Goal: Task Accomplishment & Management: Use online tool/utility

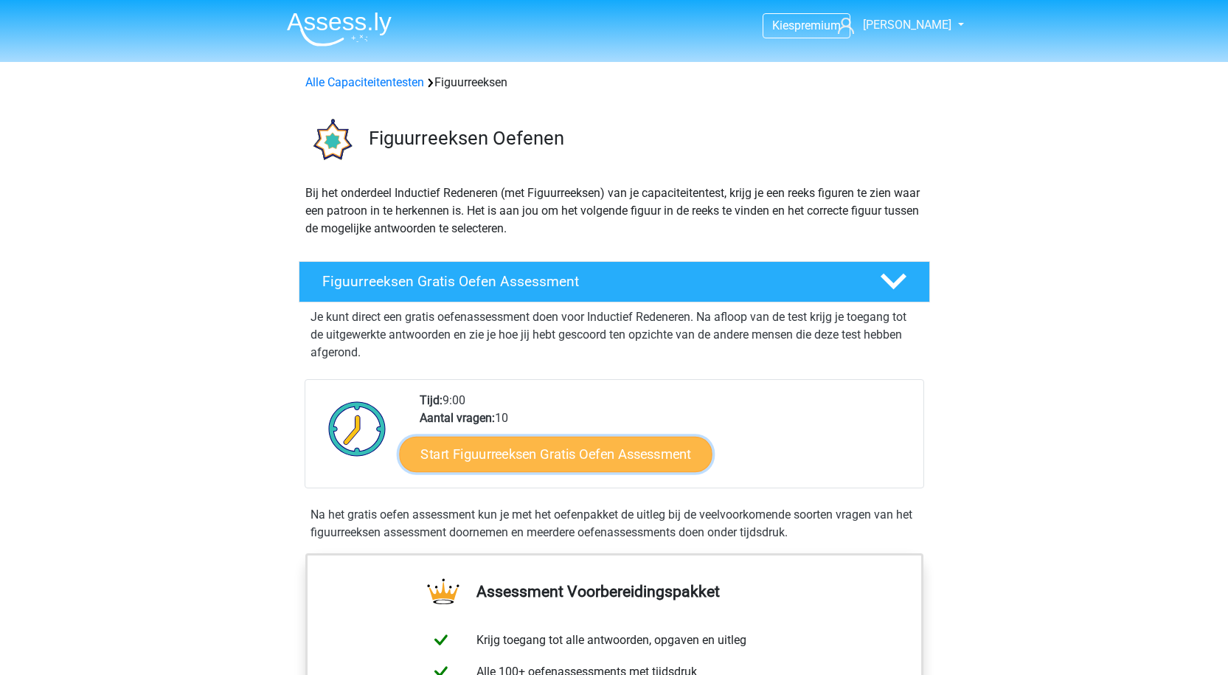
click at [624, 462] on link "Start Figuurreeksen Gratis Oefen Assessment" at bounding box center [555, 453] width 313 height 35
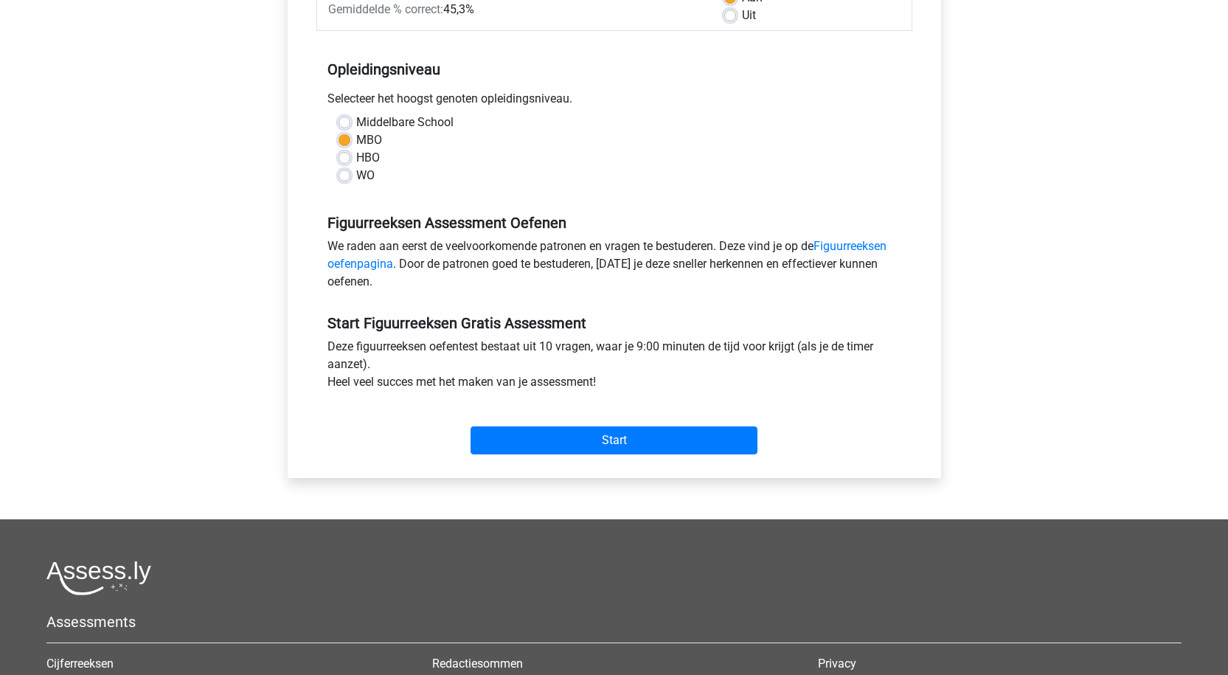
scroll to position [295, 0]
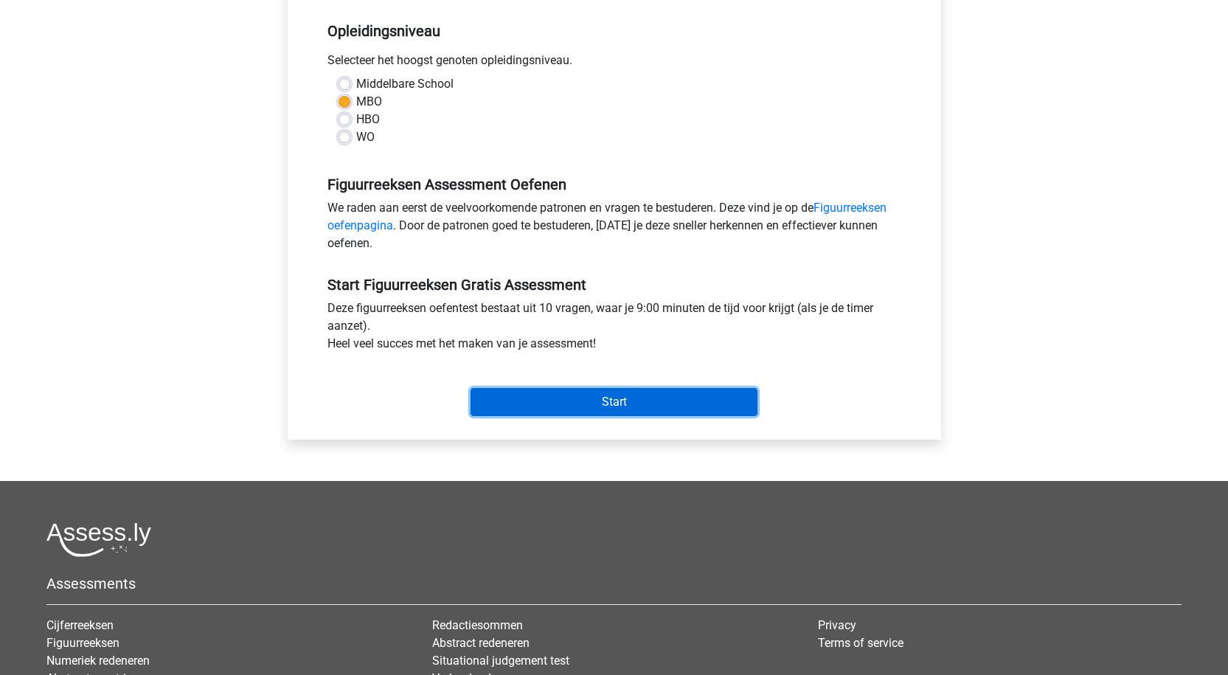
click at [577, 405] on input "Start" at bounding box center [613, 402] width 287 height 28
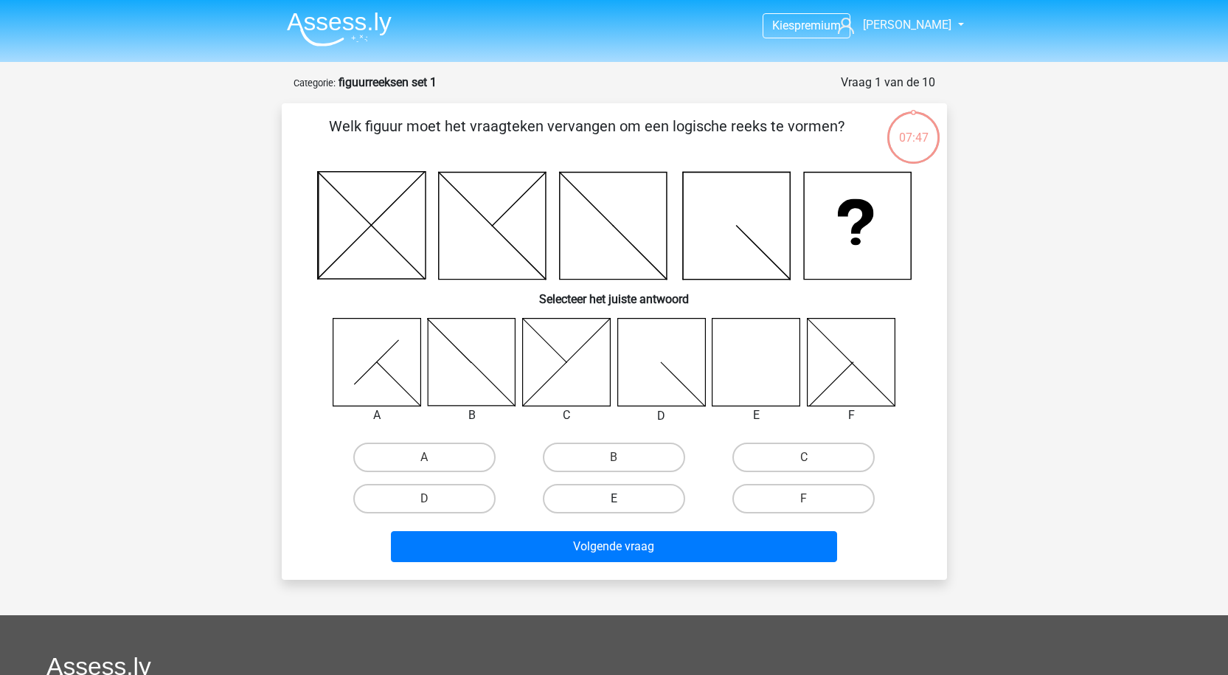
click at [636, 492] on label "E" at bounding box center [614, 498] width 142 height 29
click at [623, 498] on input "E" at bounding box center [618, 503] width 10 height 10
radio input "true"
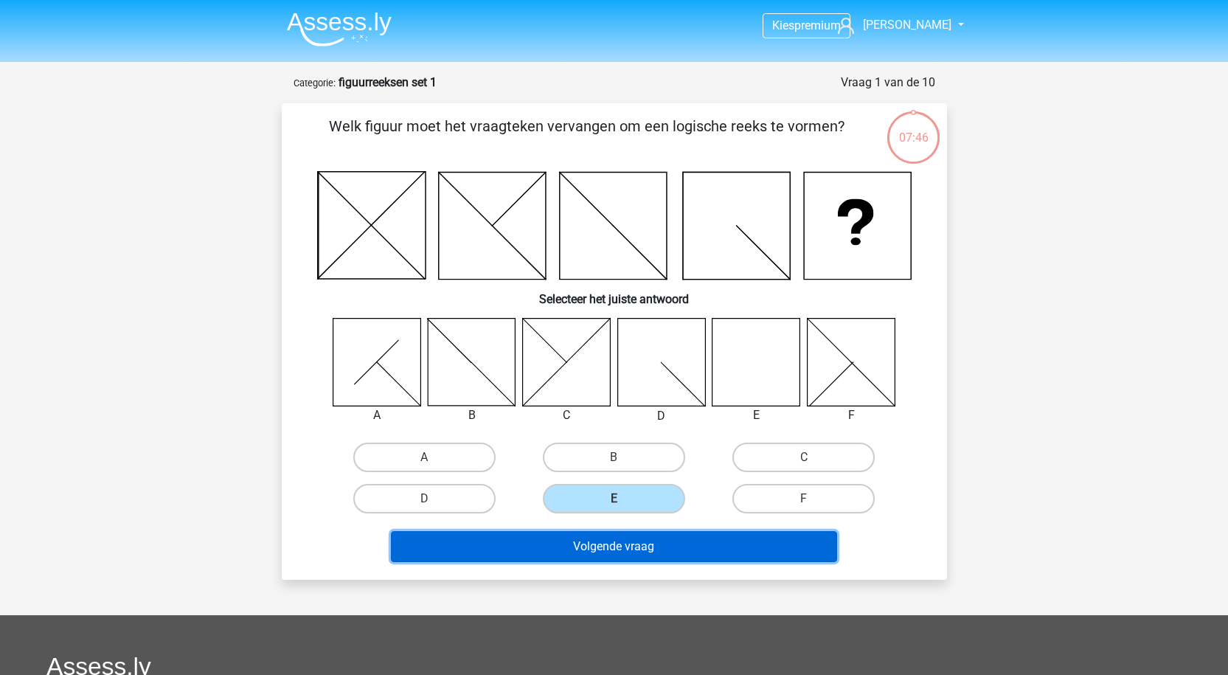
click at [602, 546] on button "Volgende vraag" at bounding box center [614, 546] width 446 height 31
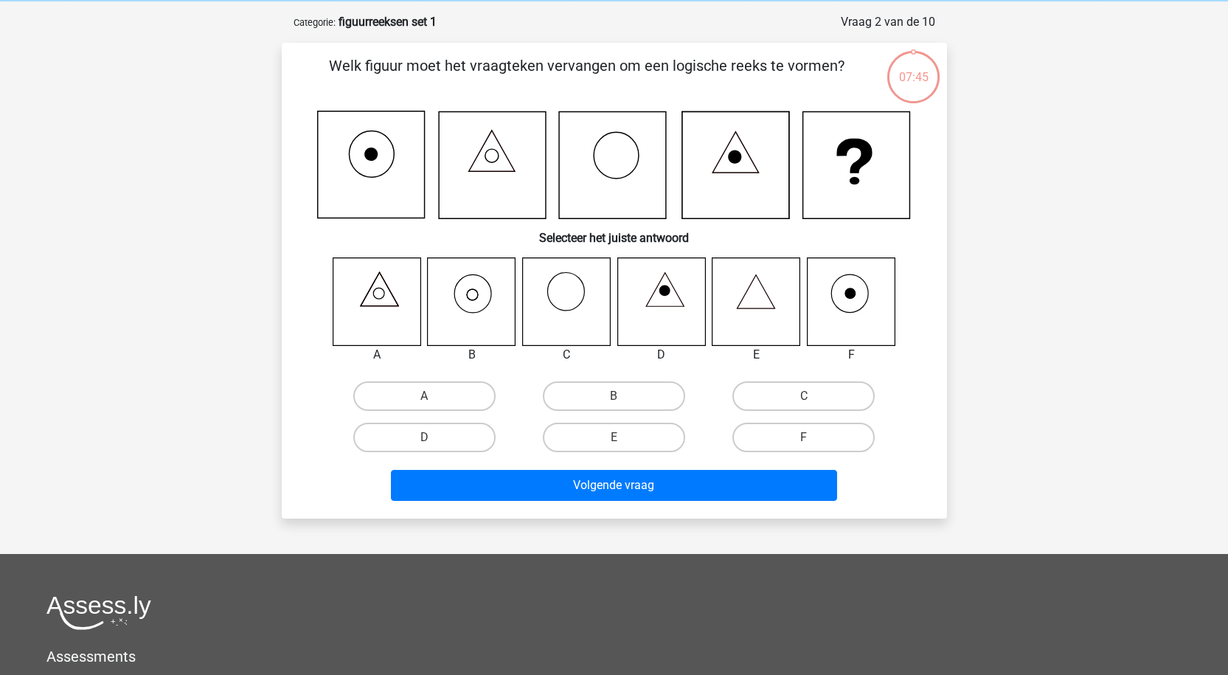
scroll to position [74, 0]
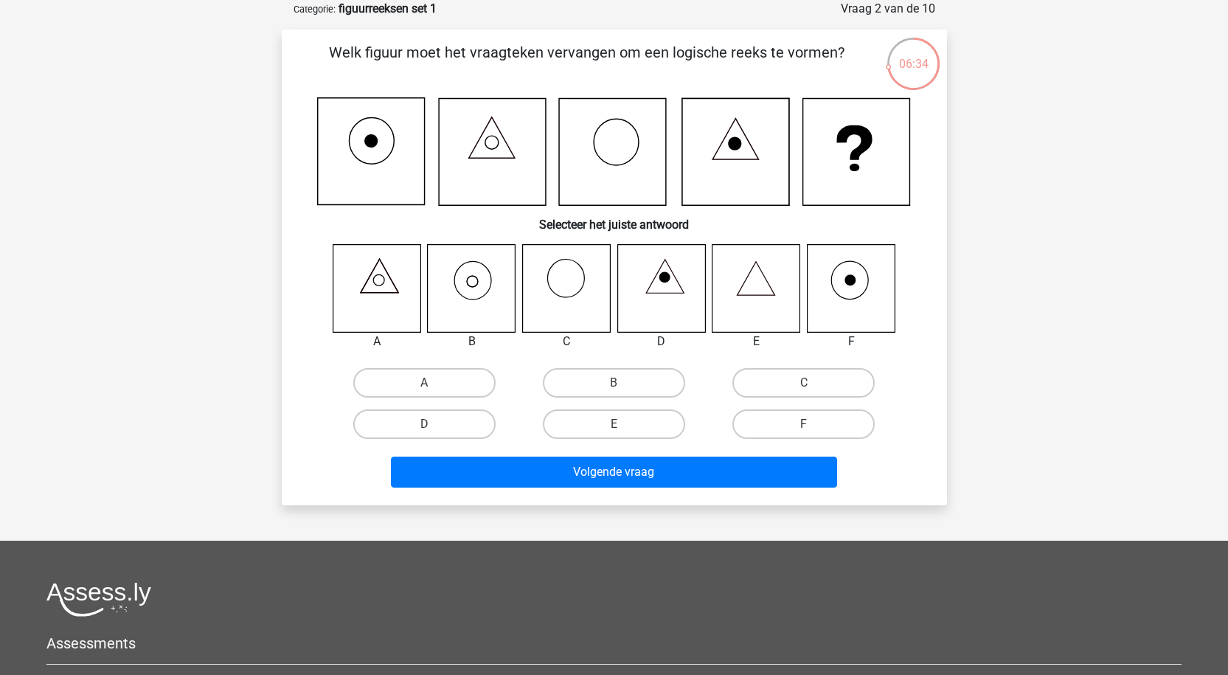
click at [618, 384] on input "B" at bounding box center [618, 388] width 10 height 10
radio input "true"
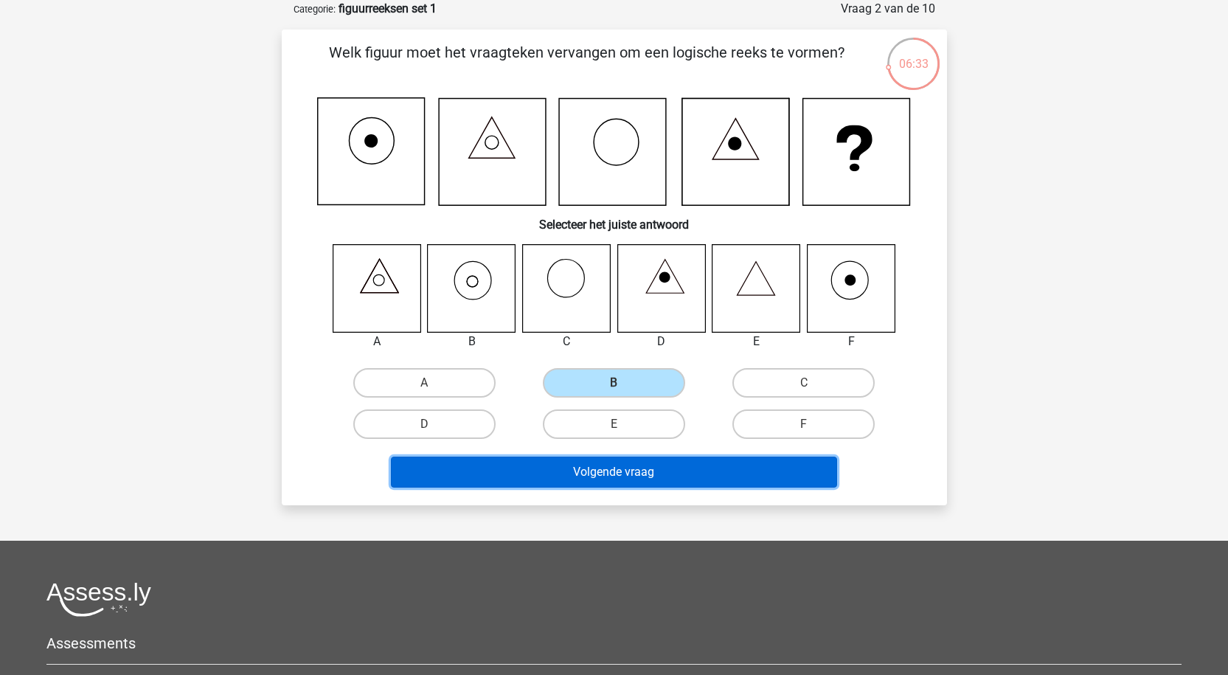
click at [608, 470] on button "Volgende vraag" at bounding box center [614, 471] width 446 height 31
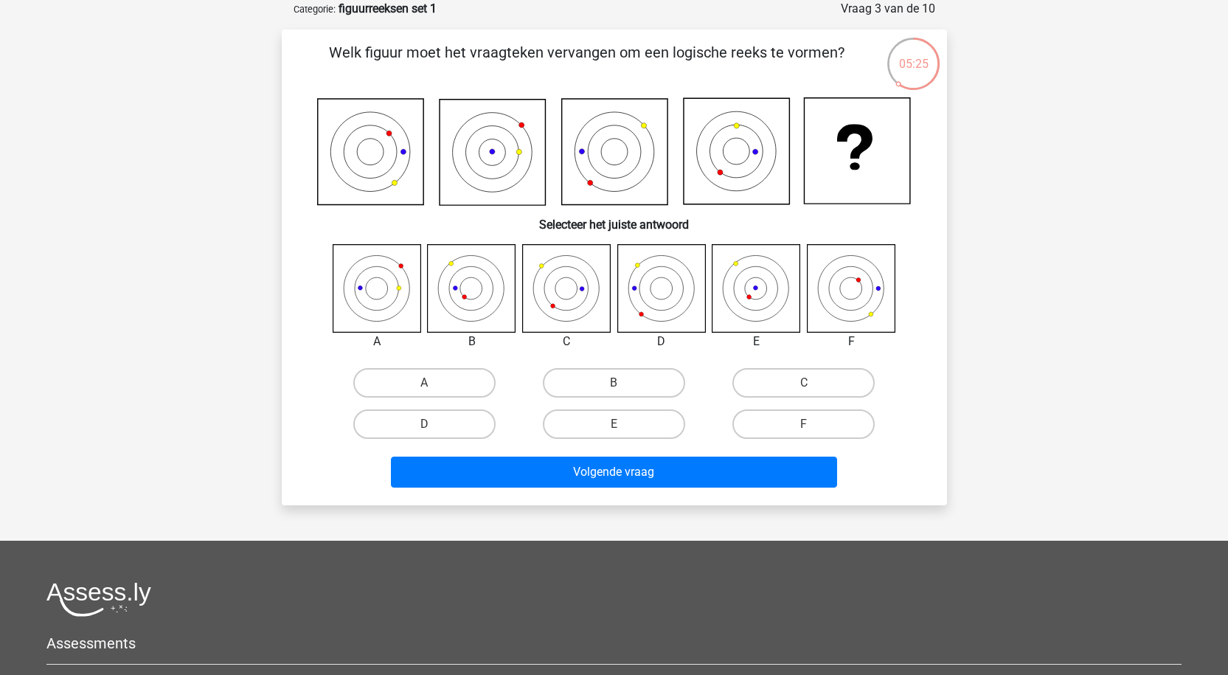
click at [616, 426] on input "E" at bounding box center [618, 429] width 10 height 10
radio input "true"
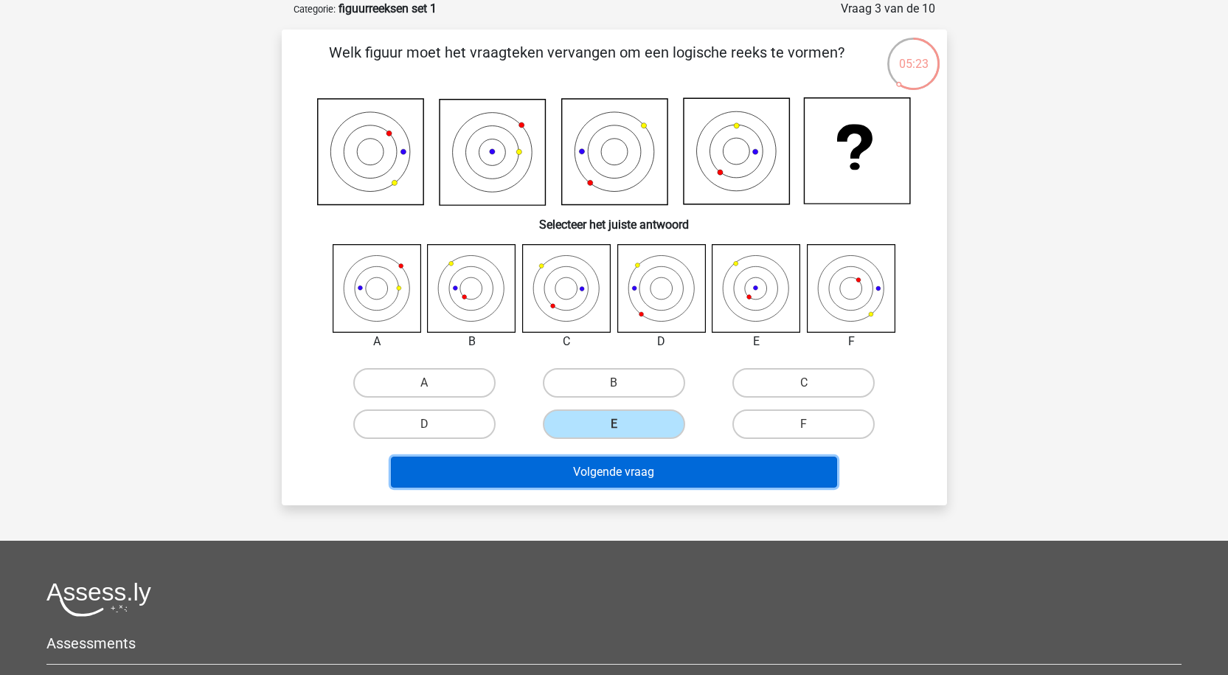
click at [616, 471] on button "Volgende vraag" at bounding box center [614, 471] width 446 height 31
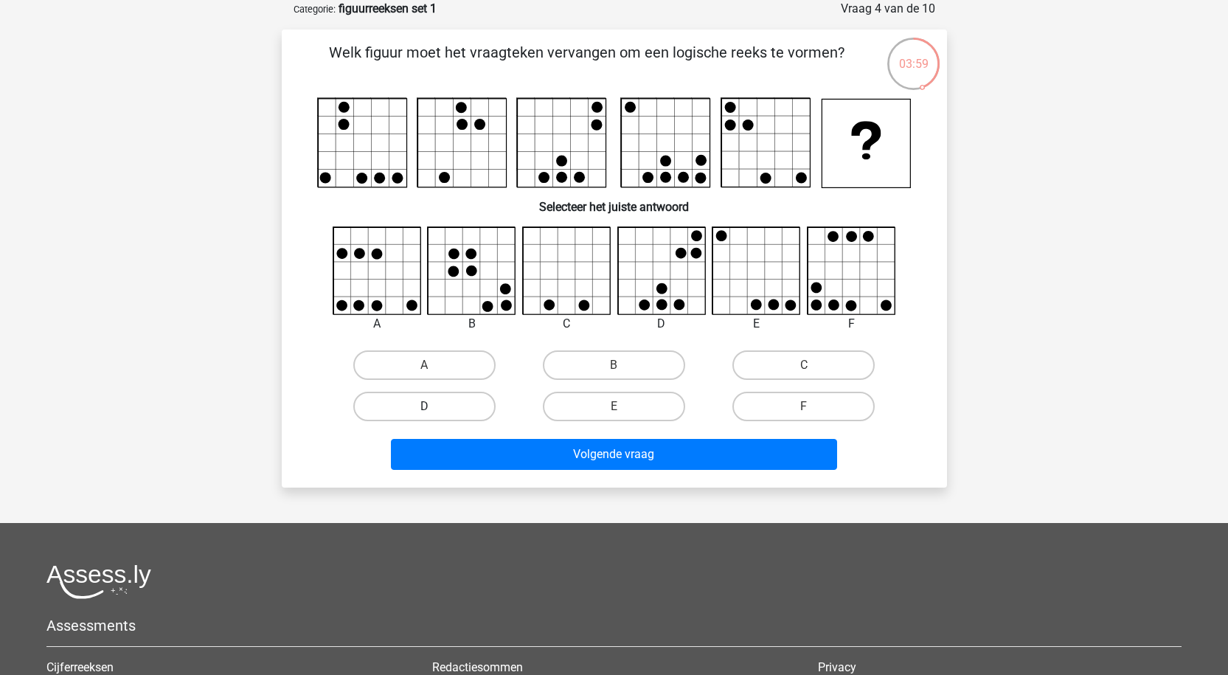
click at [451, 405] on label "D" at bounding box center [424, 406] width 142 height 29
click at [434, 406] on input "D" at bounding box center [429, 411] width 10 height 10
radio input "true"
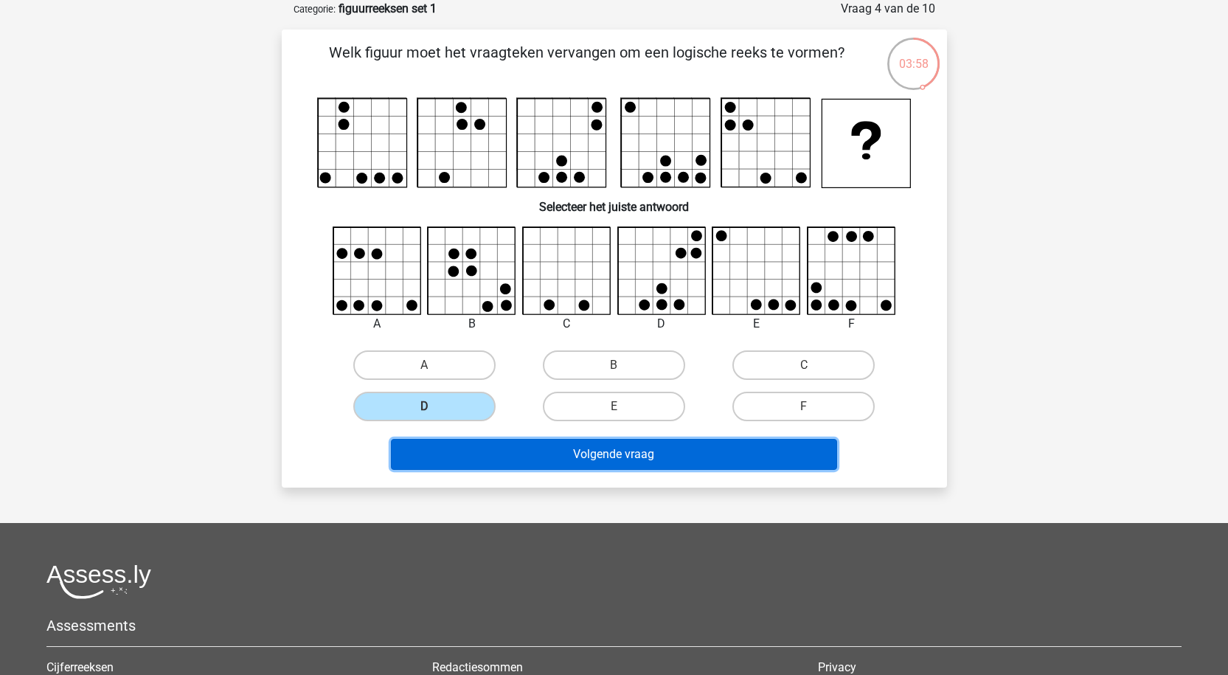
click at [564, 459] on button "Volgende vraag" at bounding box center [614, 454] width 446 height 31
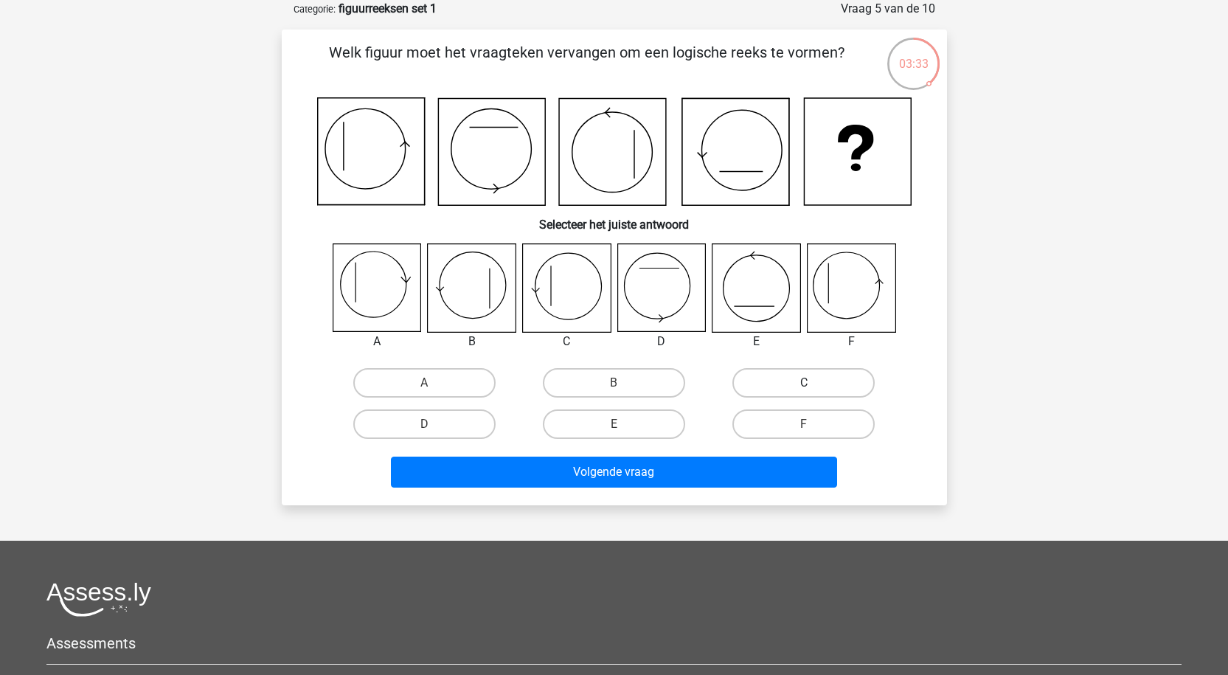
click at [822, 383] on label "C" at bounding box center [803, 382] width 142 height 29
click at [813, 383] on input "C" at bounding box center [809, 388] width 10 height 10
radio input "true"
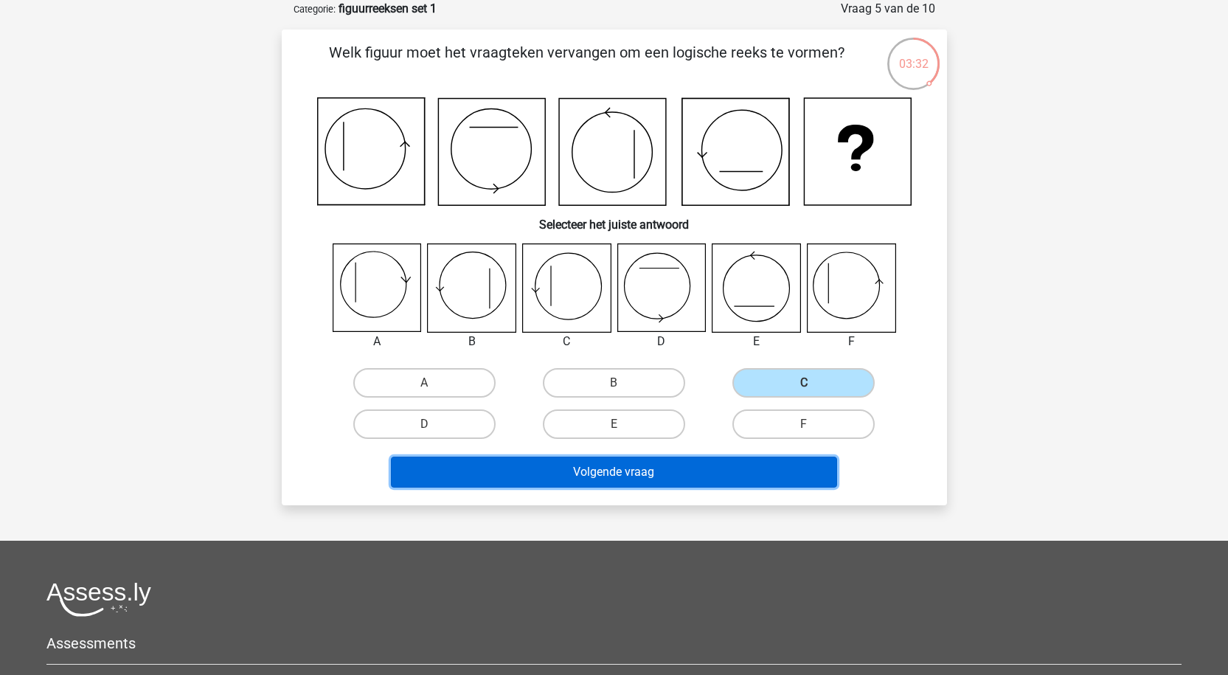
click at [754, 471] on button "Volgende vraag" at bounding box center [614, 471] width 446 height 31
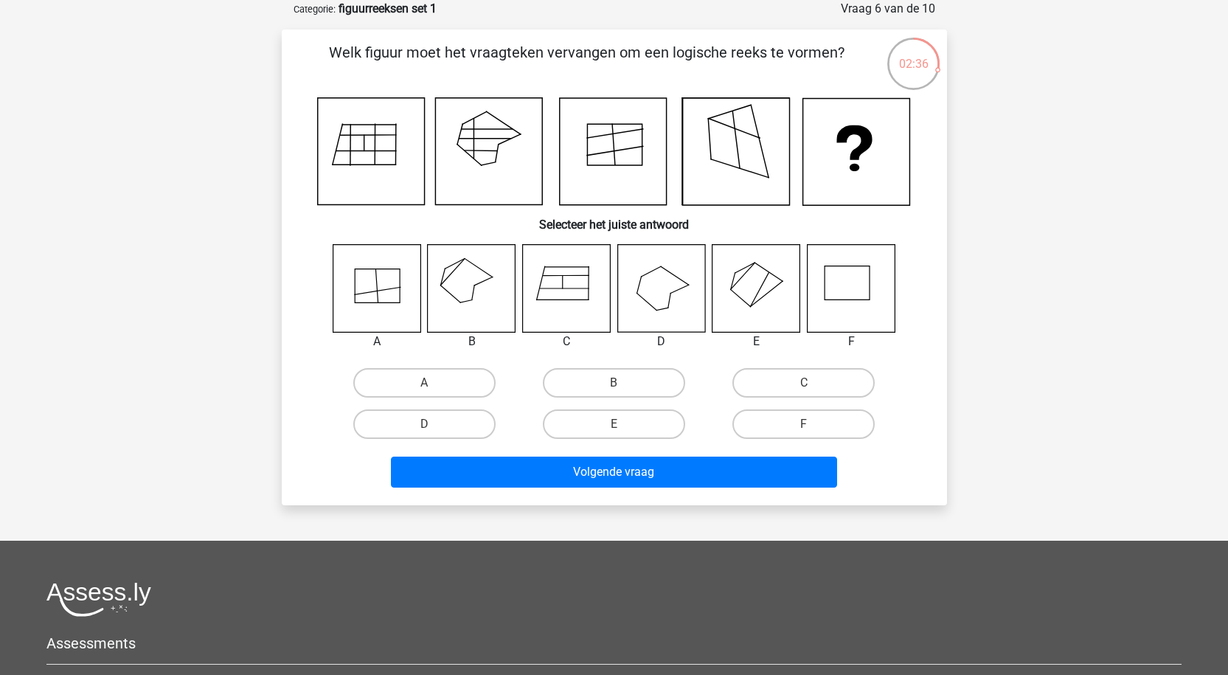
click at [767, 296] on icon at bounding box center [756, 288] width 88 height 88
click at [610, 414] on label "E" at bounding box center [614, 423] width 142 height 29
click at [613, 424] on input "E" at bounding box center [618, 429] width 10 height 10
radio input "true"
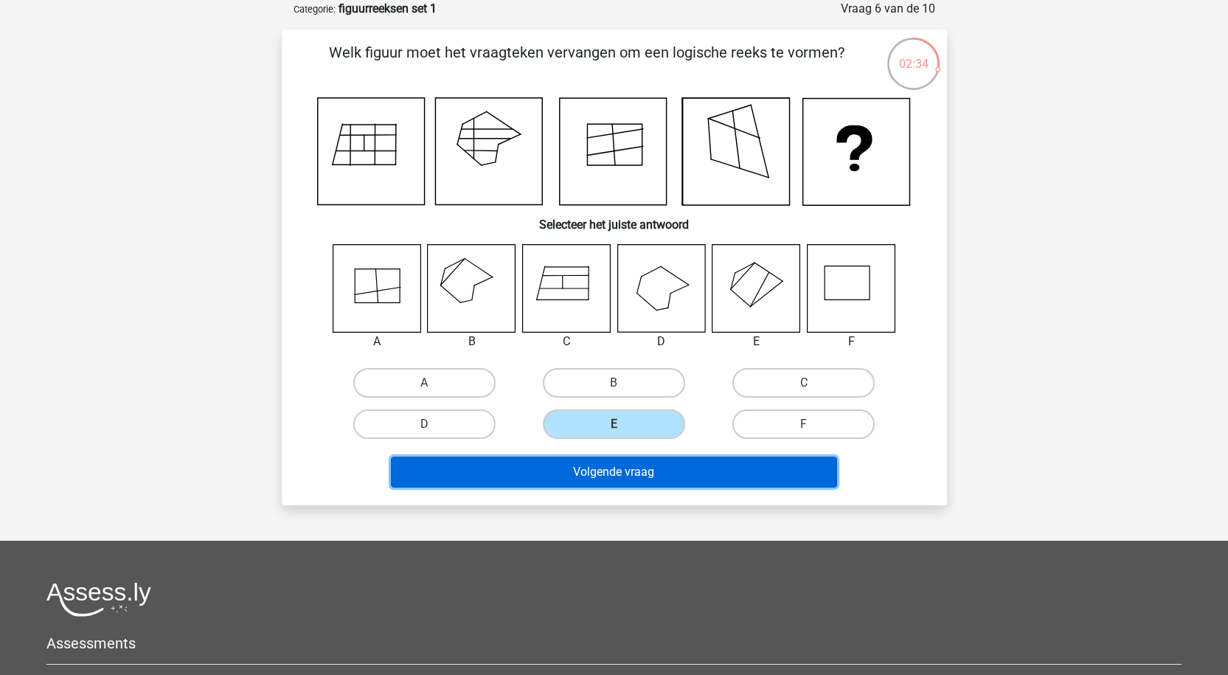
click at [607, 472] on button "Volgende vraag" at bounding box center [614, 471] width 446 height 31
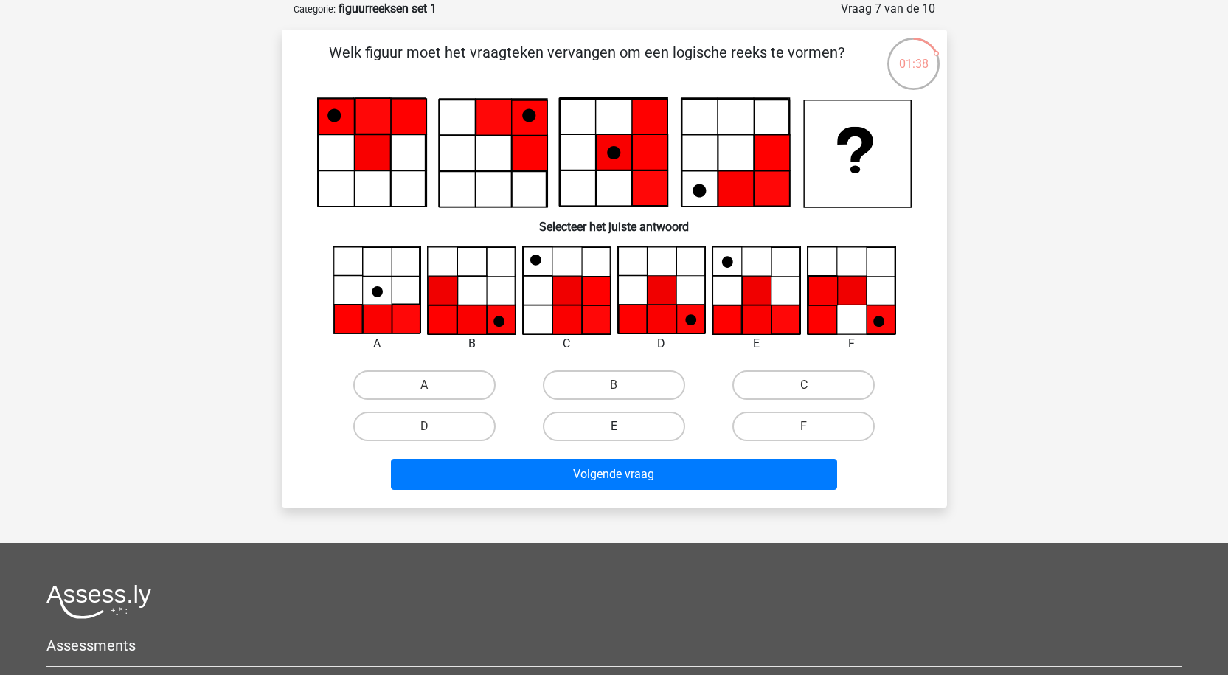
click at [656, 420] on label "E" at bounding box center [614, 425] width 142 height 29
click at [623, 426] on input "E" at bounding box center [618, 431] width 10 height 10
radio input "true"
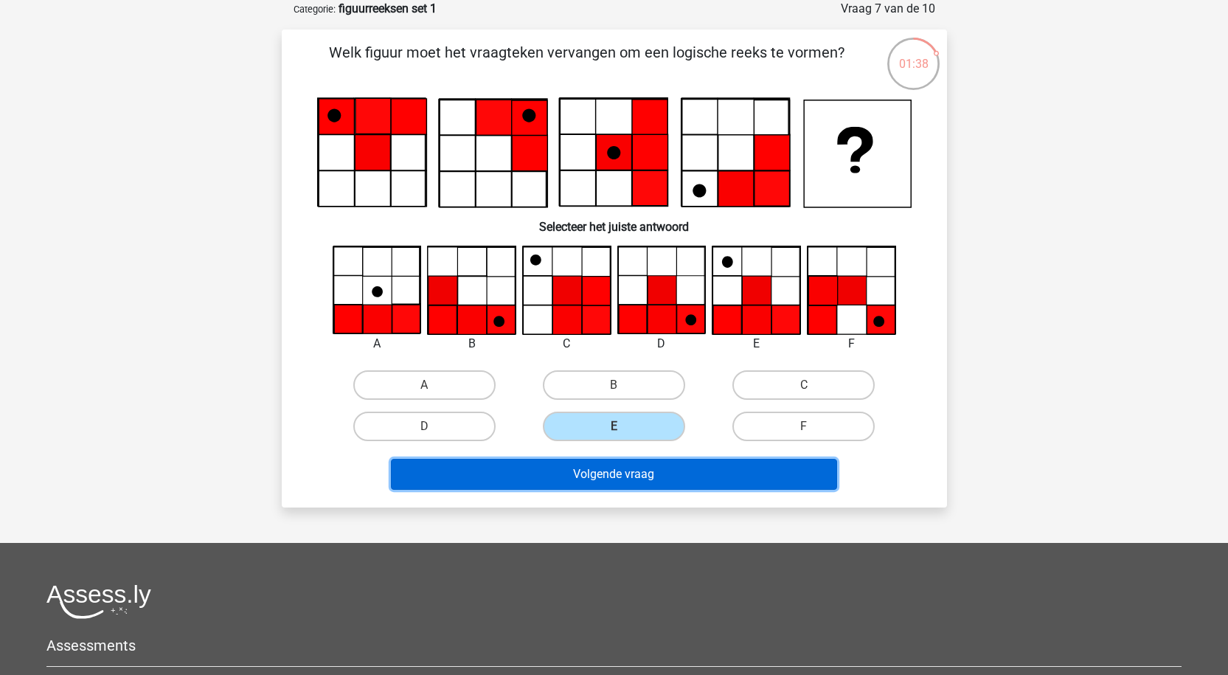
click at [663, 477] on button "Volgende vraag" at bounding box center [614, 474] width 446 height 31
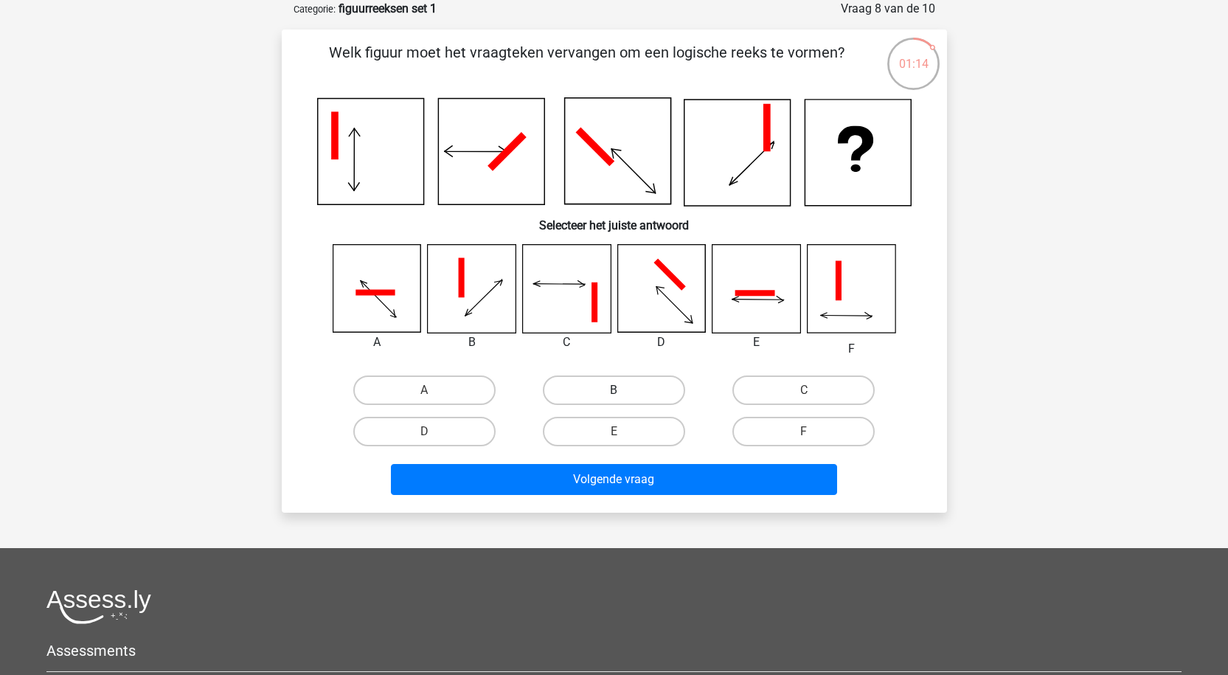
click at [593, 385] on label "B" at bounding box center [614, 389] width 142 height 29
click at [613, 390] on input "B" at bounding box center [618, 395] width 10 height 10
radio input "true"
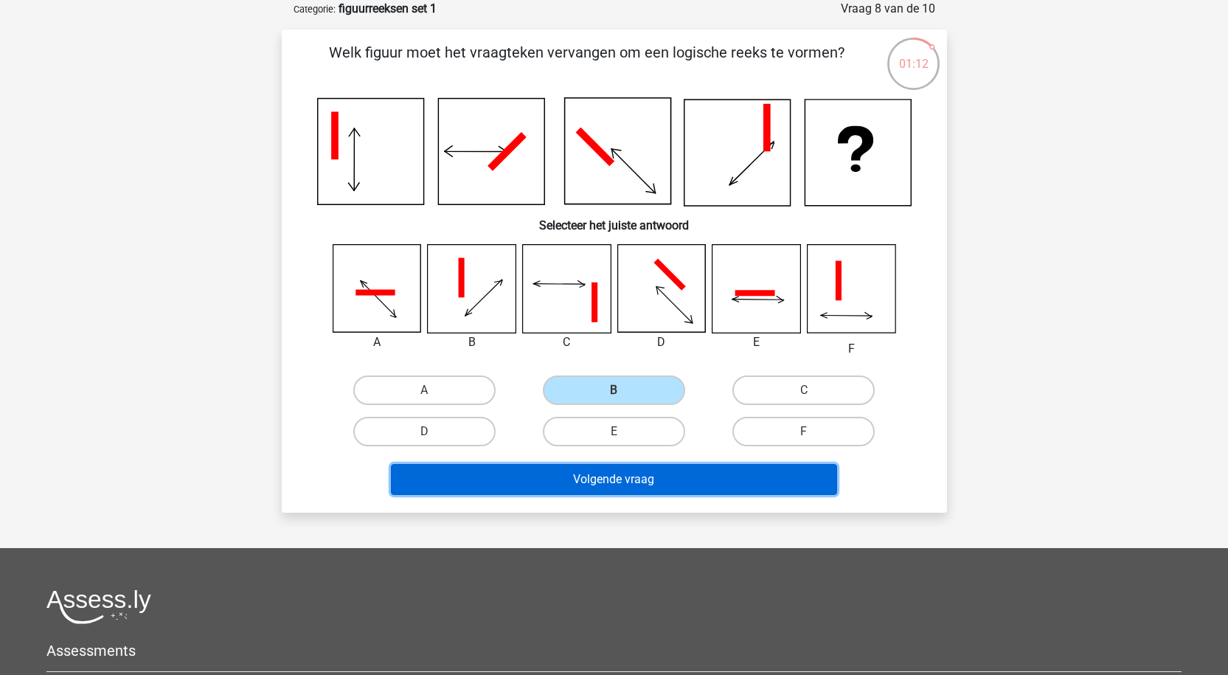
click at [645, 476] on button "Volgende vraag" at bounding box center [614, 479] width 446 height 31
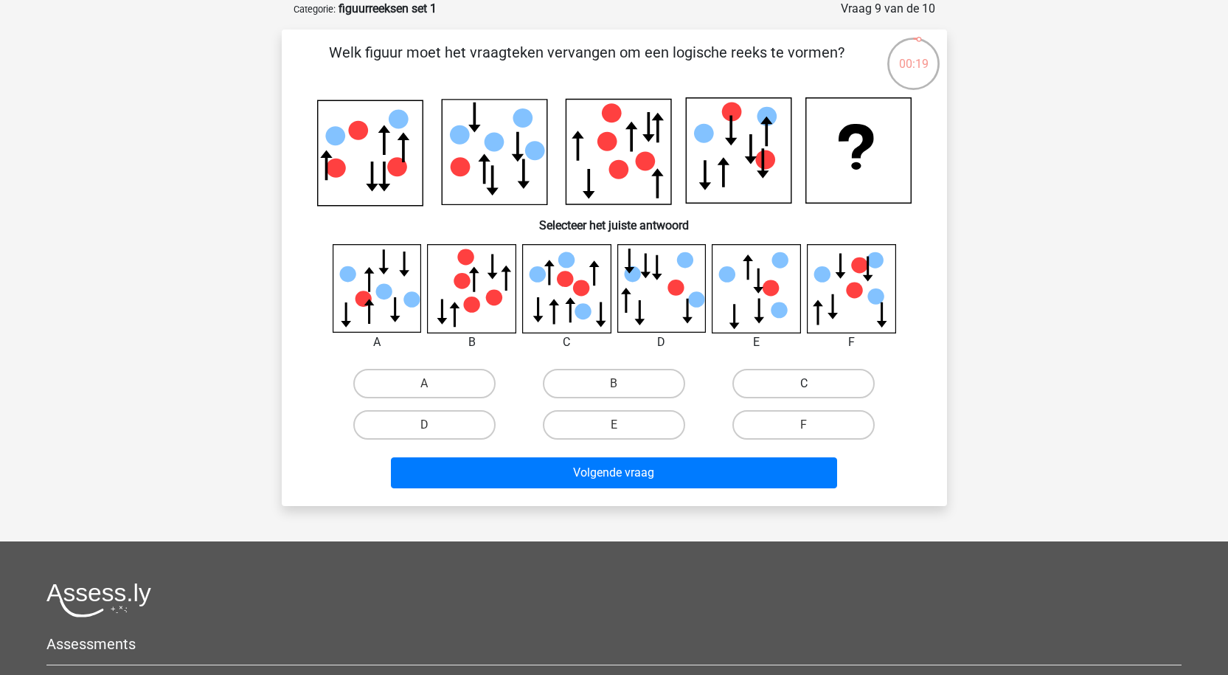
click at [774, 382] on label "C" at bounding box center [803, 383] width 142 height 29
click at [804, 383] on input "C" at bounding box center [809, 388] width 10 height 10
radio input "true"
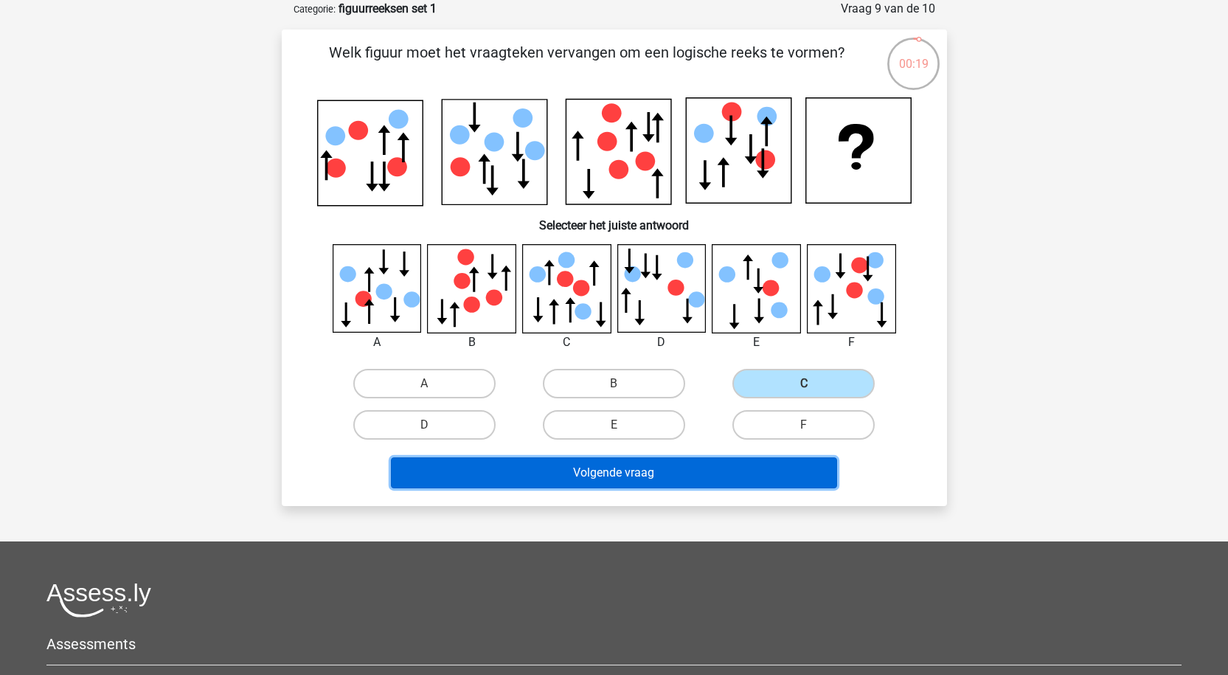
click at [667, 464] on button "Volgende vraag" at bounding box center [614, 472] width 446 height 31
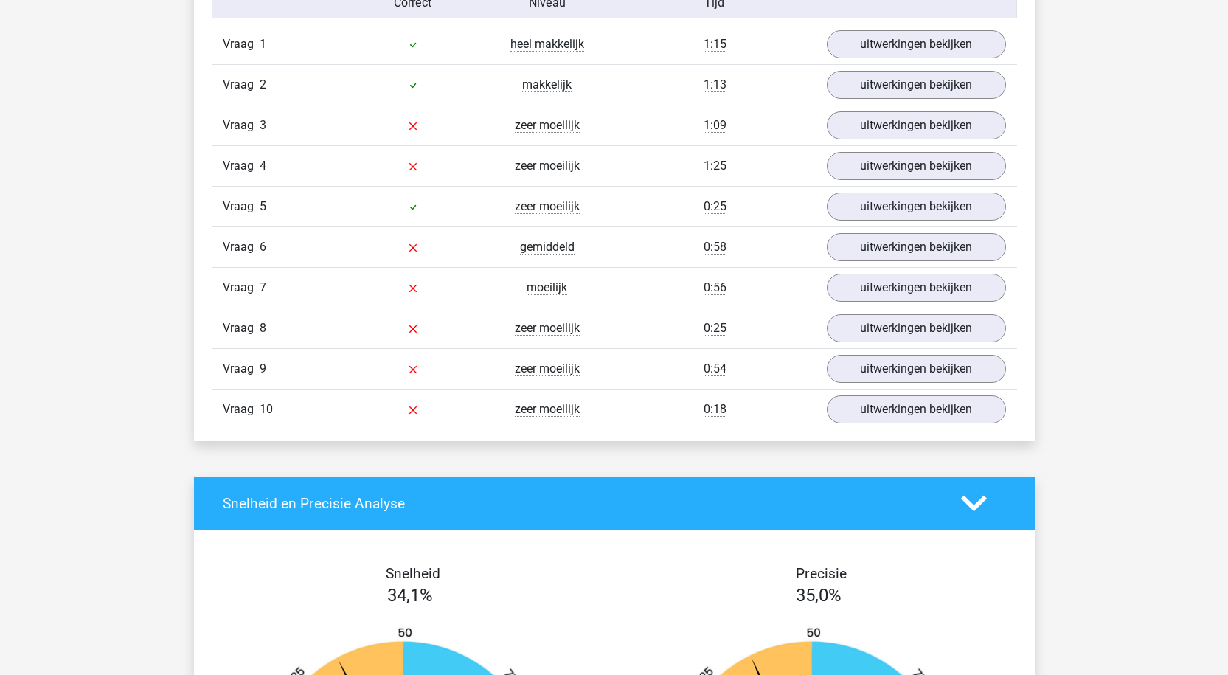
scroll to position [1253, 0]
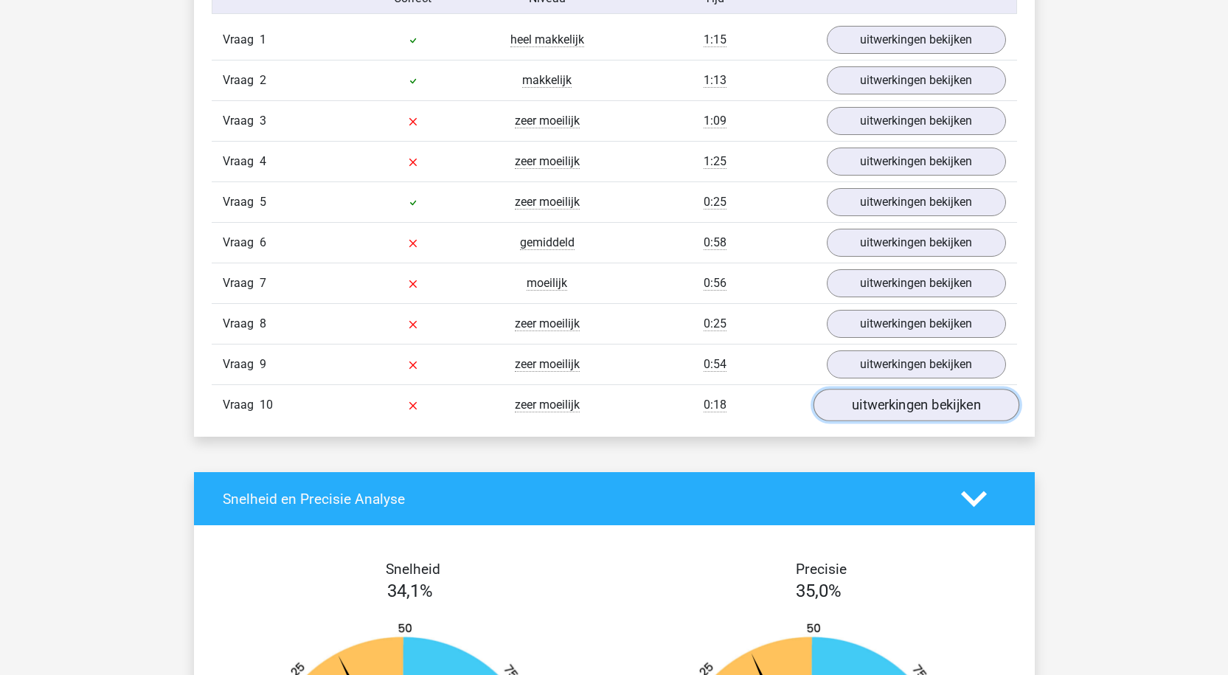
click at [874, 403] on link "uitwerkingen bekijken" at bounding box center [916, 405] width 206 height 32
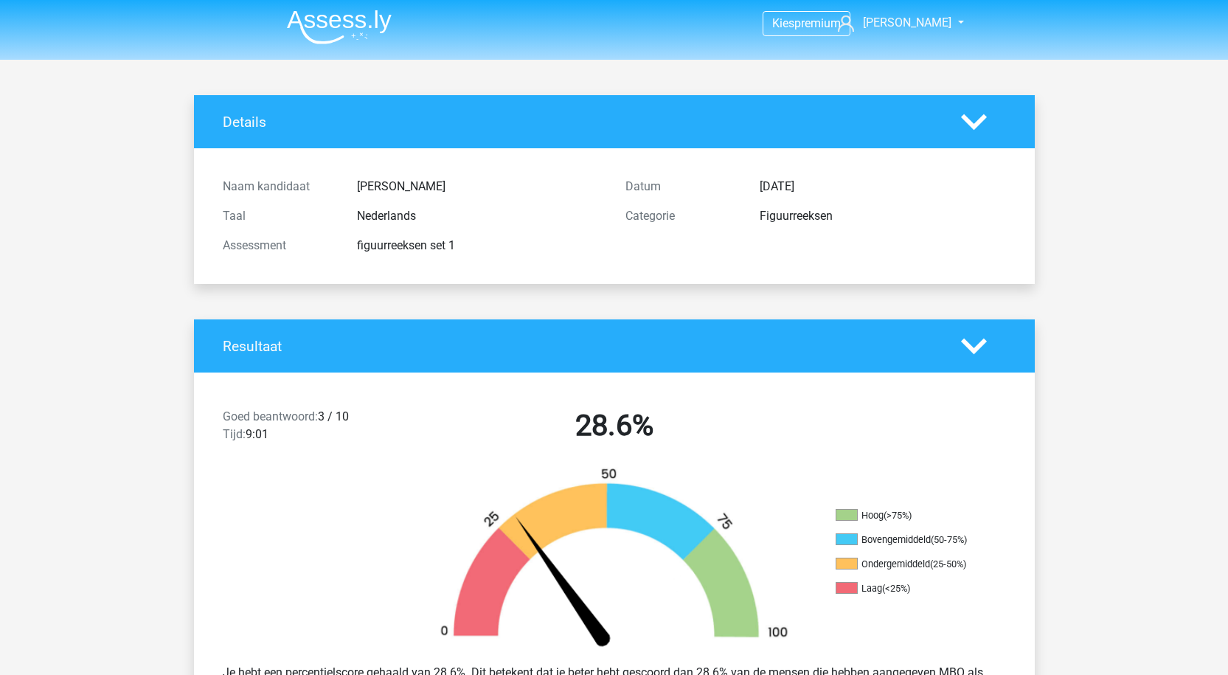
scroll to position [0, 0]
